Goal: Information Seeking & Learning: Learn about a topic

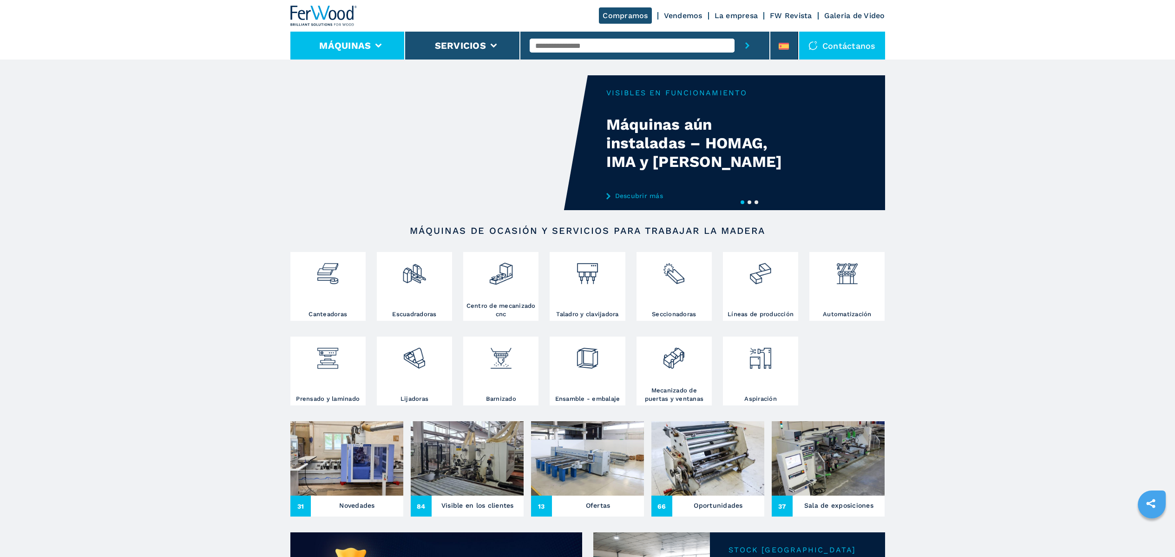
click at [379, 45] on icon at bounding box center [378, 46] width 7 height 4
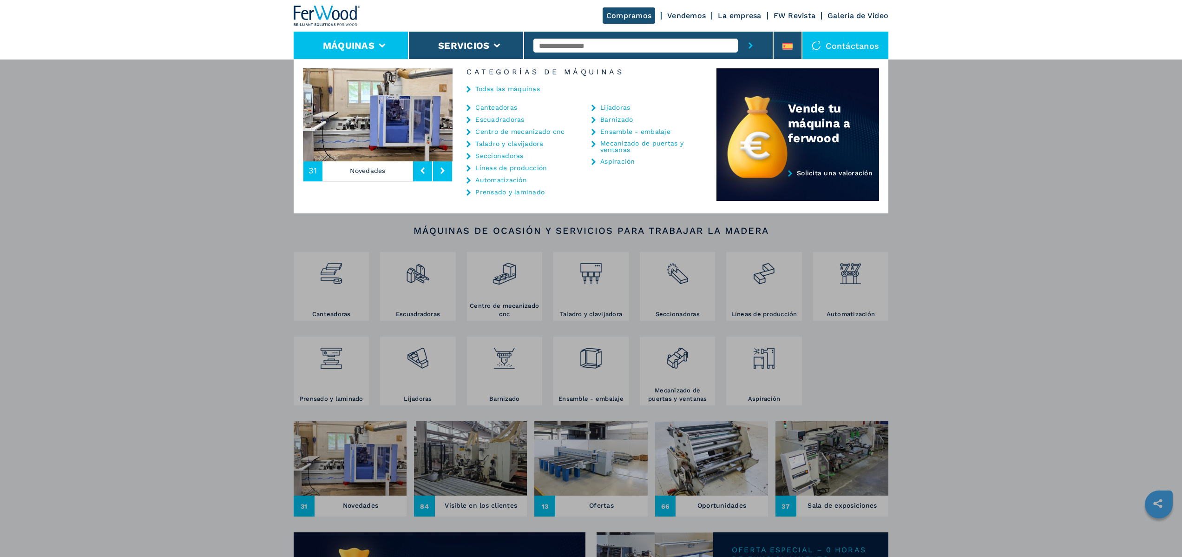
click at [521, 144] on link "Taladro y clavijadora" at bounding box center [509, 143] width 68 height 7
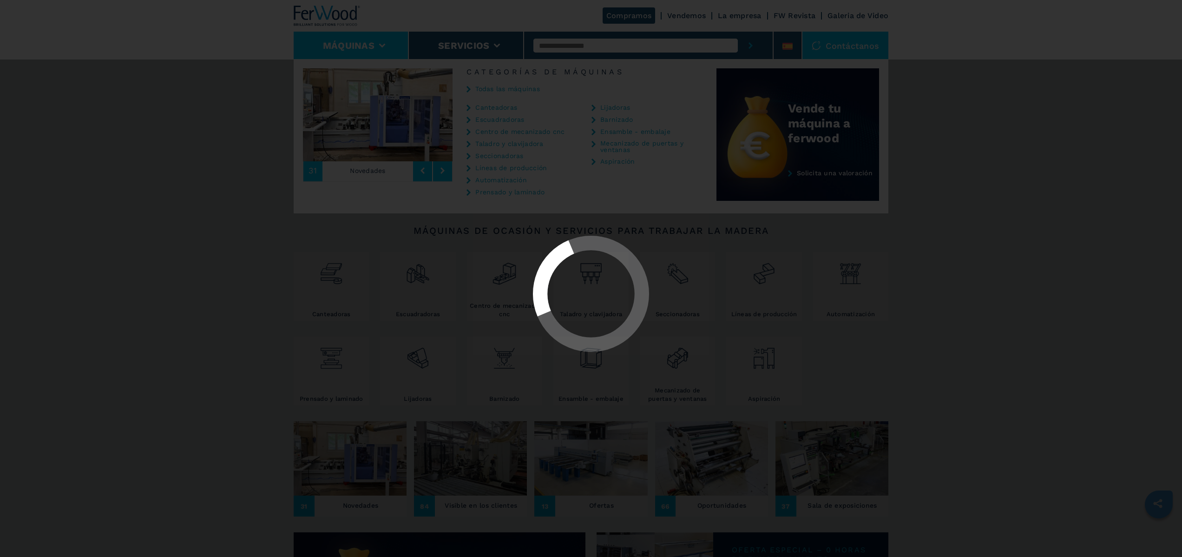
select select "**********"
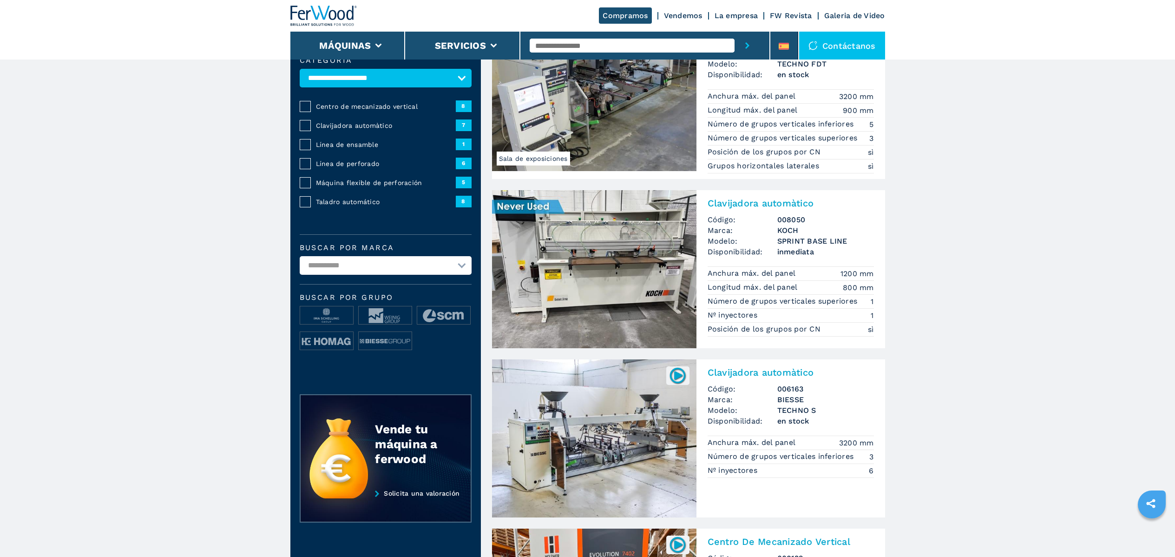
scroll to position [45, 0]
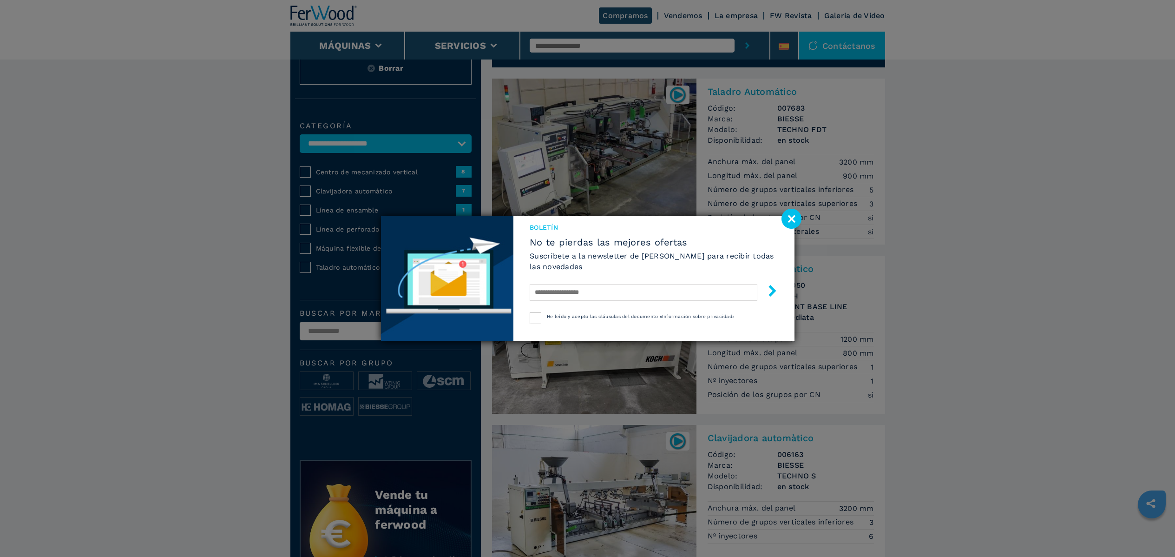
click at [794, 217] on image at bounding box center [792, 219] width 20 height 20
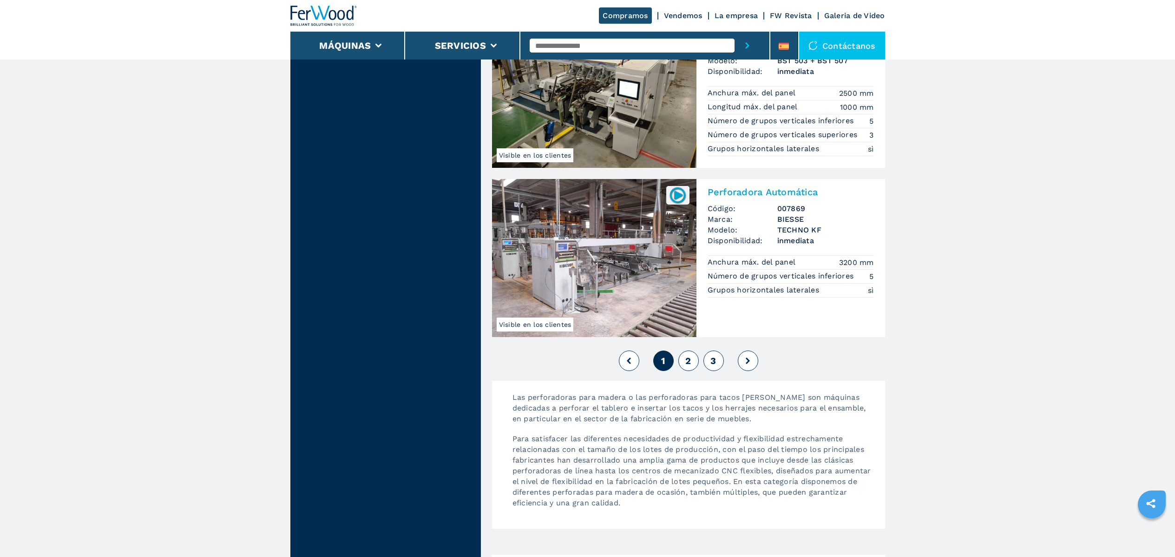
scroll to position [1834, 0]
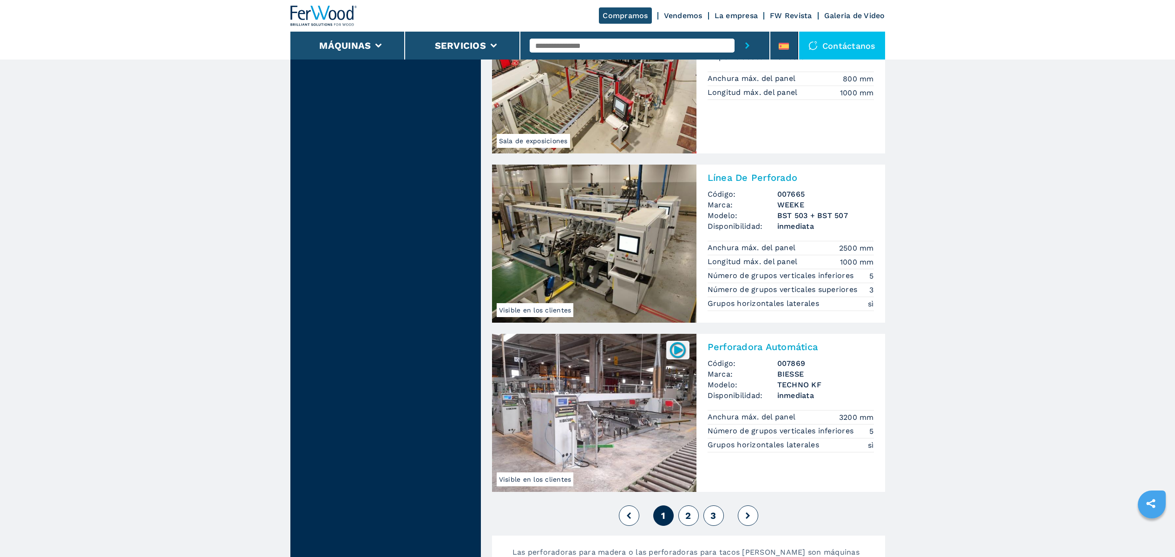
click at [688, 515] on span "2" at bounding box center [688, 515] width 6 height 11
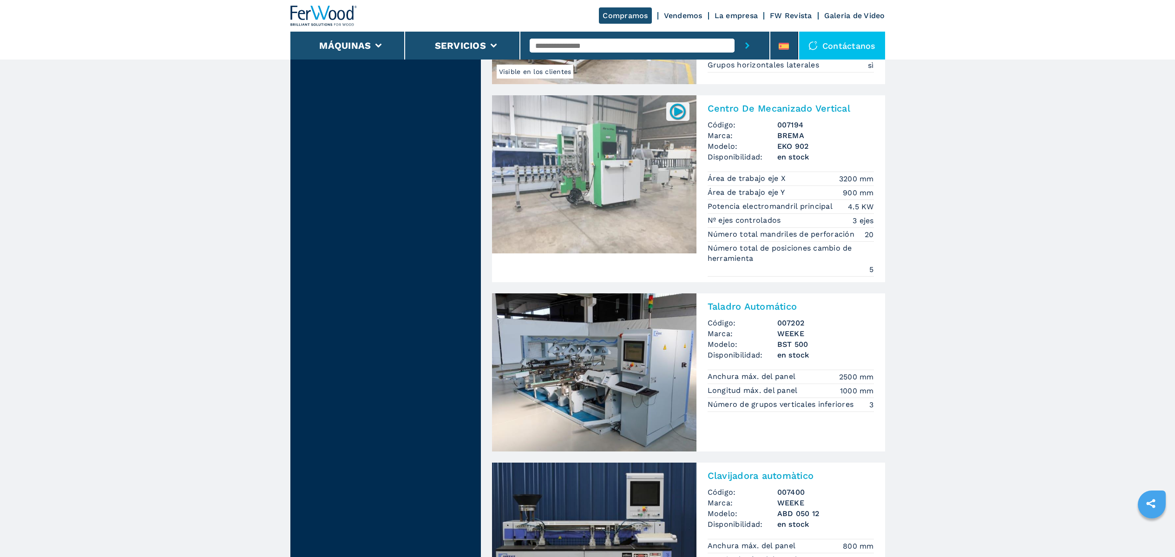
scroll to position [1916, 0]
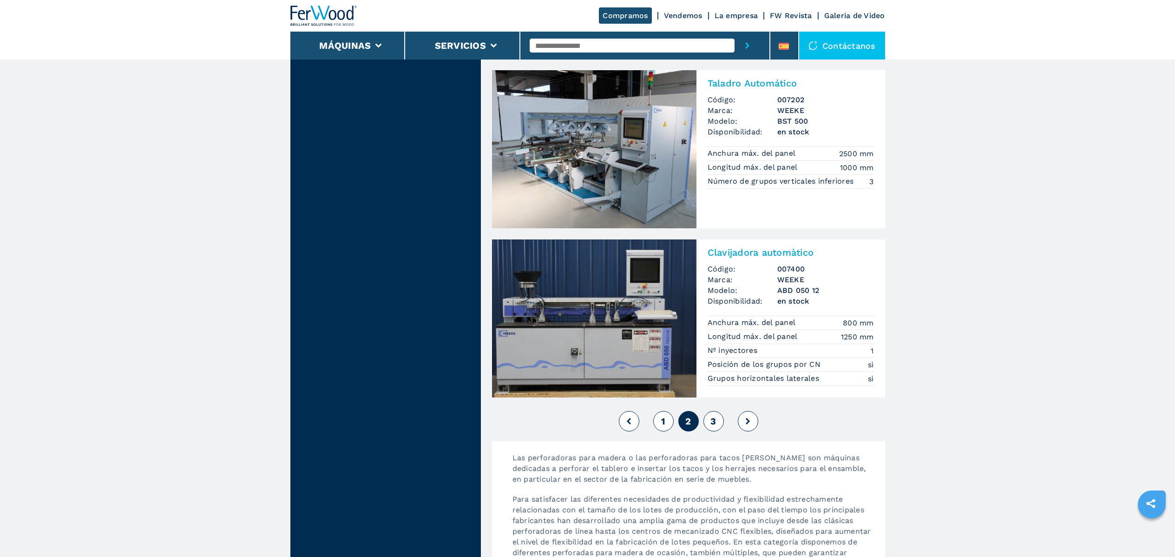
click at [720, 425] on button "3" at bounding box center [714, 421] width 20 height 20
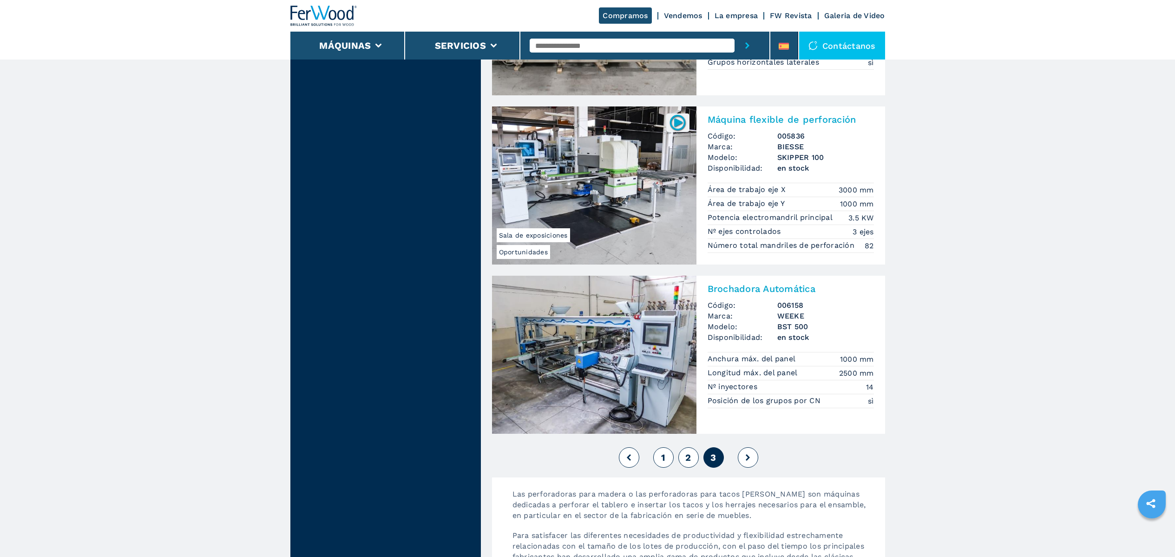
scroll to position [1708, 0]
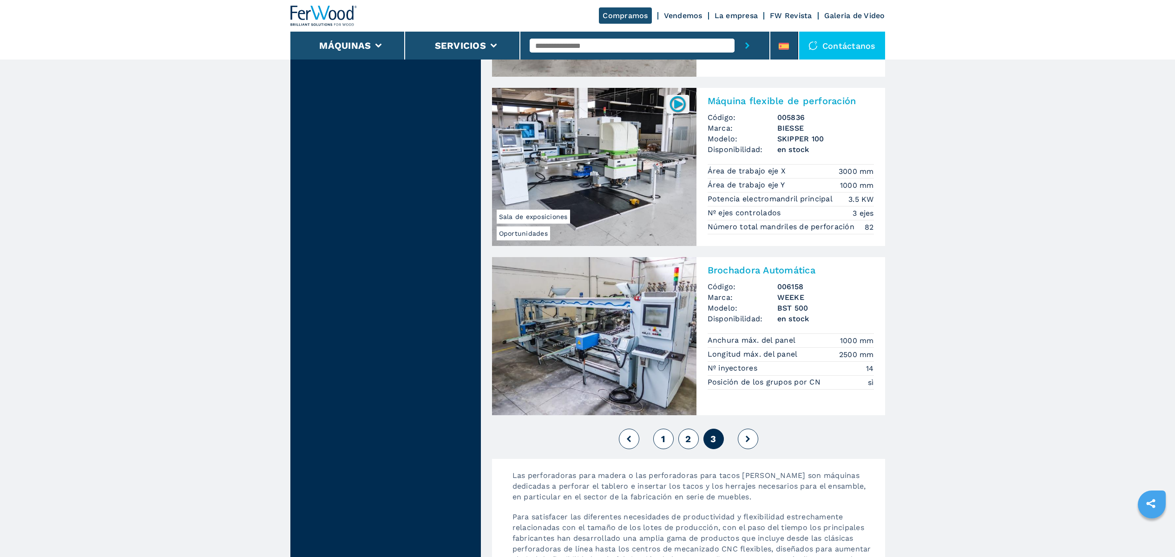
click at [660, 437] on button "1" at bounding box center [663, 438] width 20 height 20
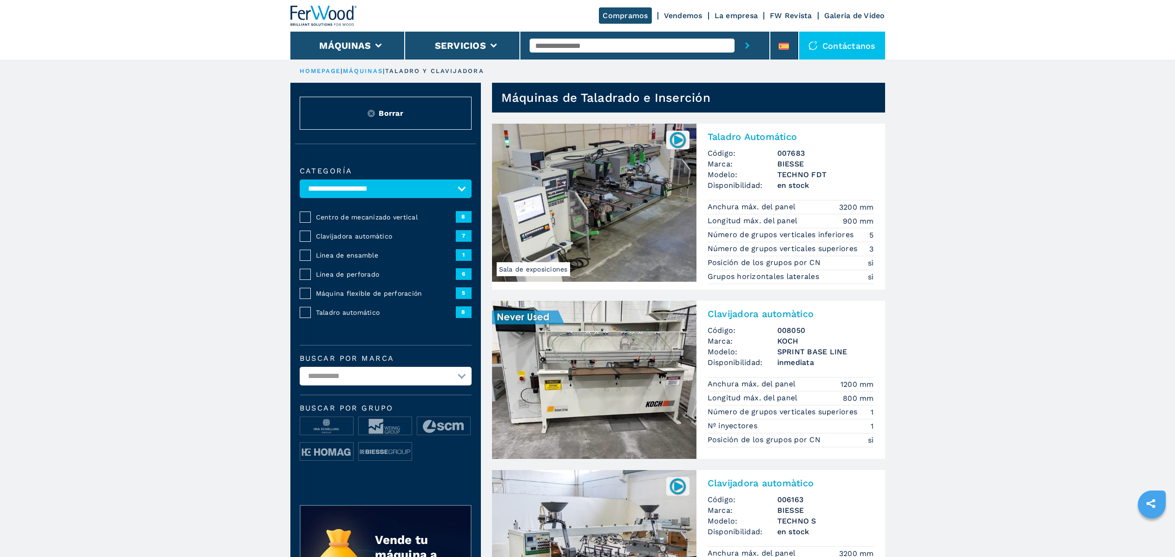
select select "**********"
